Goal: Transaction & Acquisition: Purchase product/service

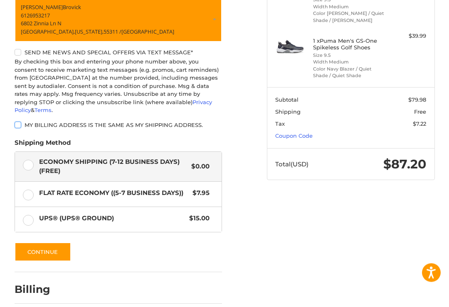
scroll to position [162, 0]
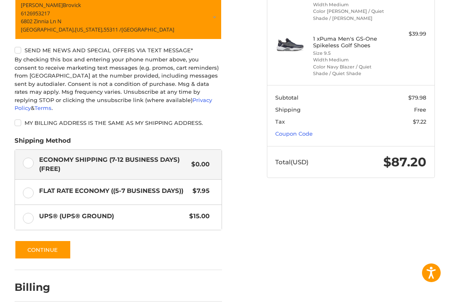
click at [305, 132] on link "Coupon Code" at bounding box center [293, 133] width 37 height 7
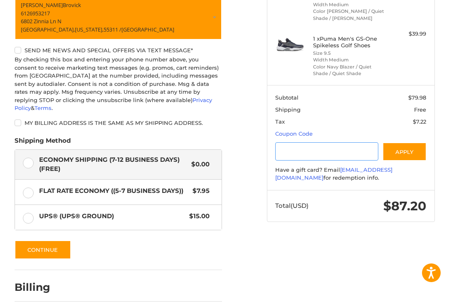
click at [310, 150] on input "Gift Certificate or Coupon Code" at bounding box center [326, 152] width 103 height 19
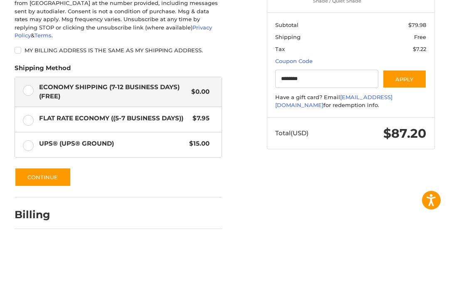
click at [408, 143] on button "Apply" at bounding box center [404, 152] width 44 height 19
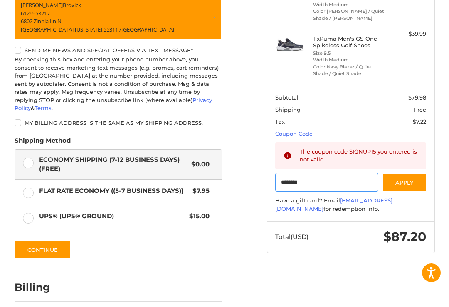
click at [348, 181] on input "********" at bounding box center [326, 182] width 103 height 19
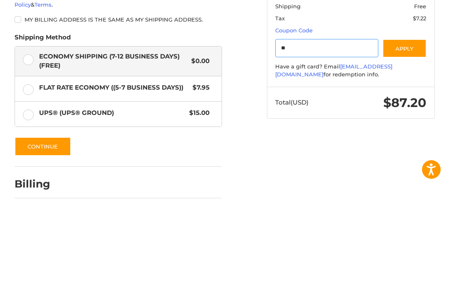
type input "*"
type input "**********"
click at [408, 143] on button "Apply" at bounding box center [404, 152] width 44 height 19
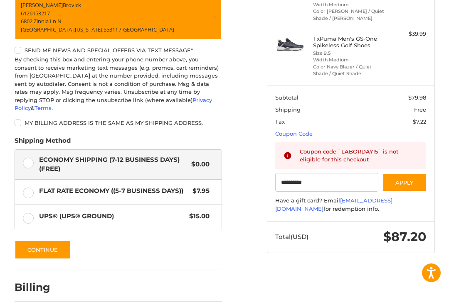
click at [410, 182] on button "Apply" at bounding box center [404, 182] width 44 height 19
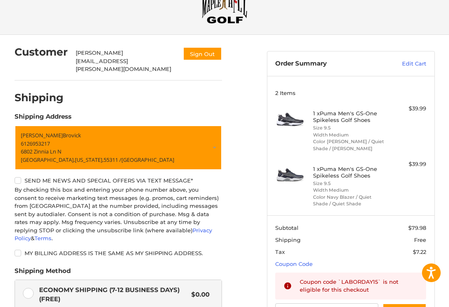
scroll to position [31, 0]
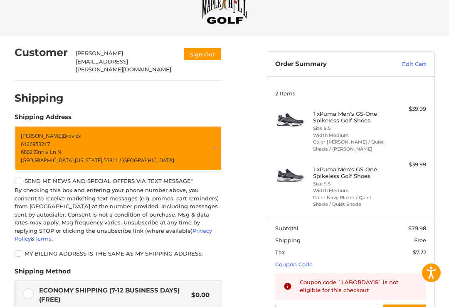
click at [414, 66] on link "Edit Cart" at bounding box center [402, 64] width 48 height 8
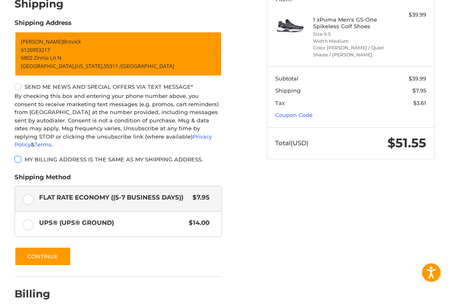
scroll to position [133, 0]
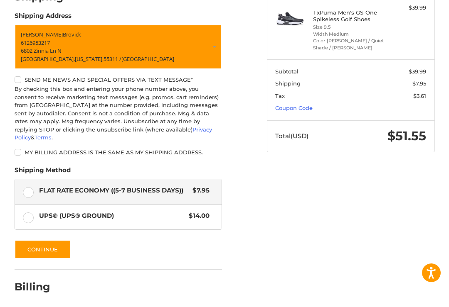
click at [47, 240] on button "Continue" at bounding box center [43, 249] width 57 height 19
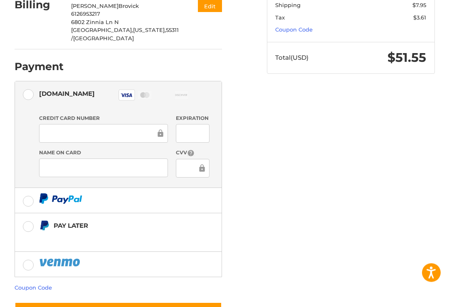
scroll to position [221, 0]
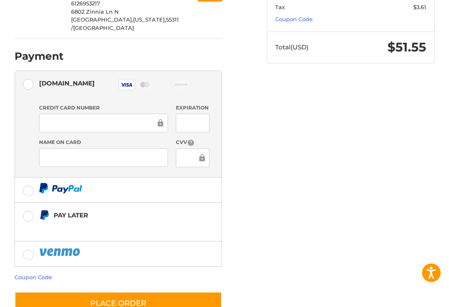
click at [122, 292] on button "Place Order" at bounding box center [118, 304] width 207 height 24
